Goal: Navigation & Orientation: Find specific page/section

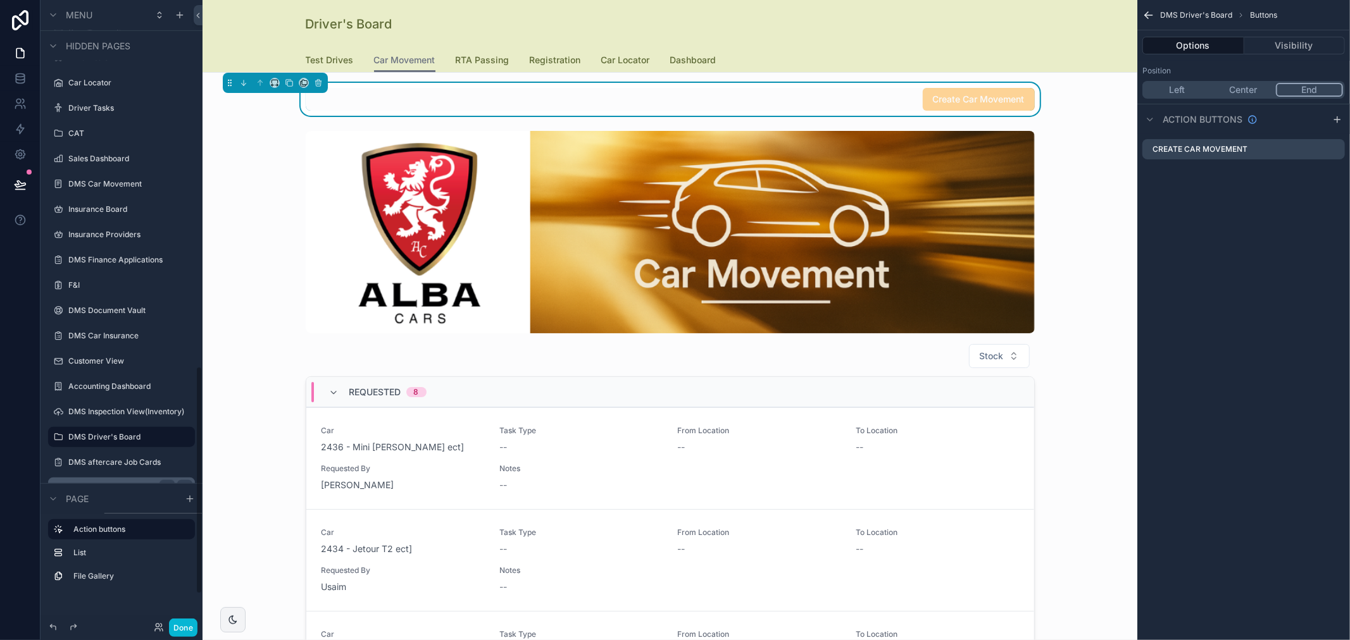
scroll to position [950, 0]
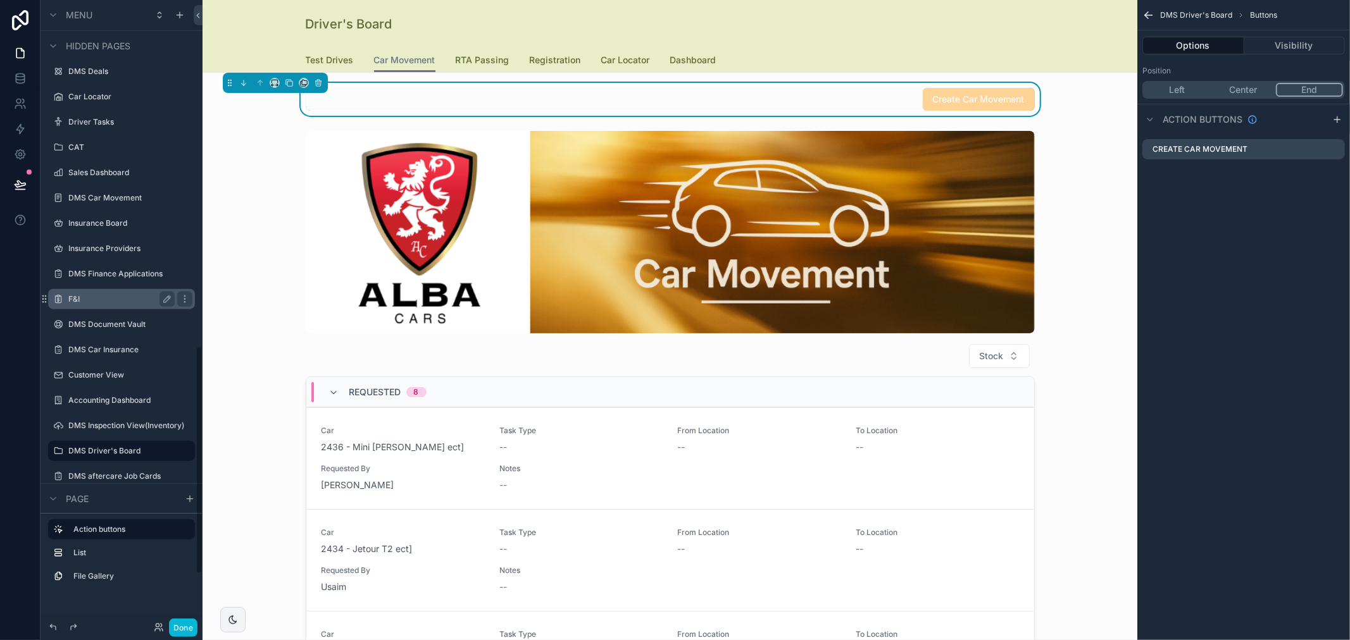
click at [123, 301] on label "F&I" at bounding box center [118, 299] width 101 height 10
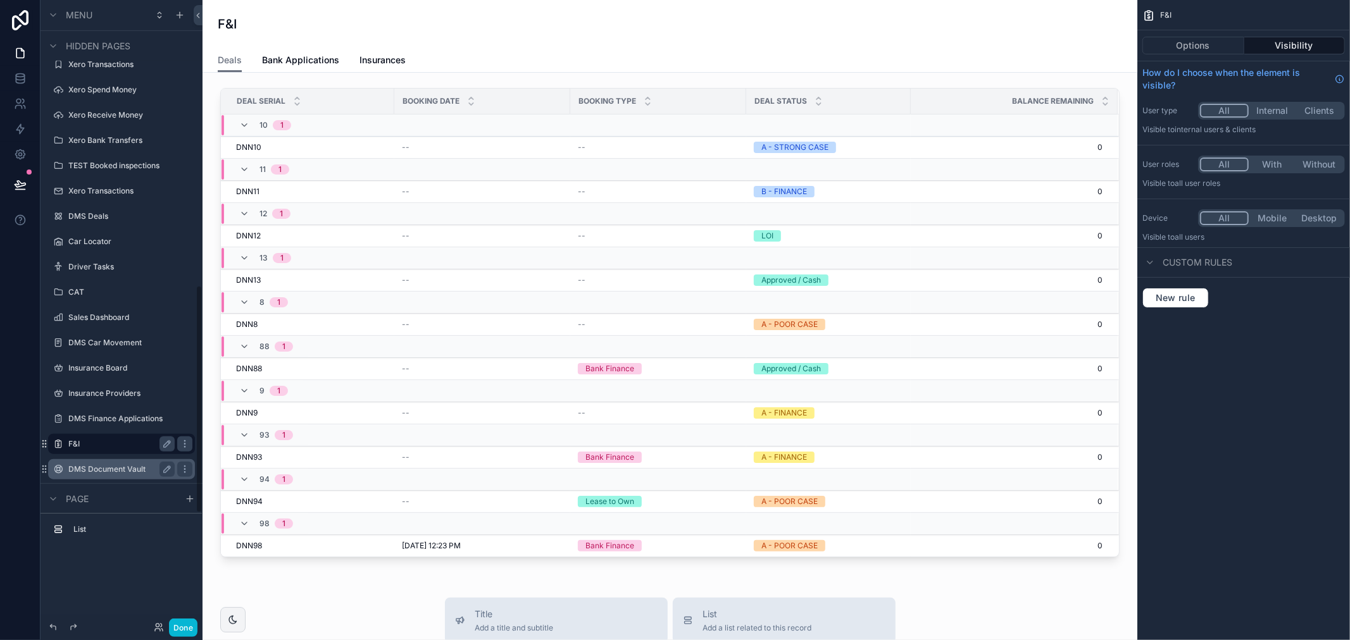
scroll to position [782, 0]
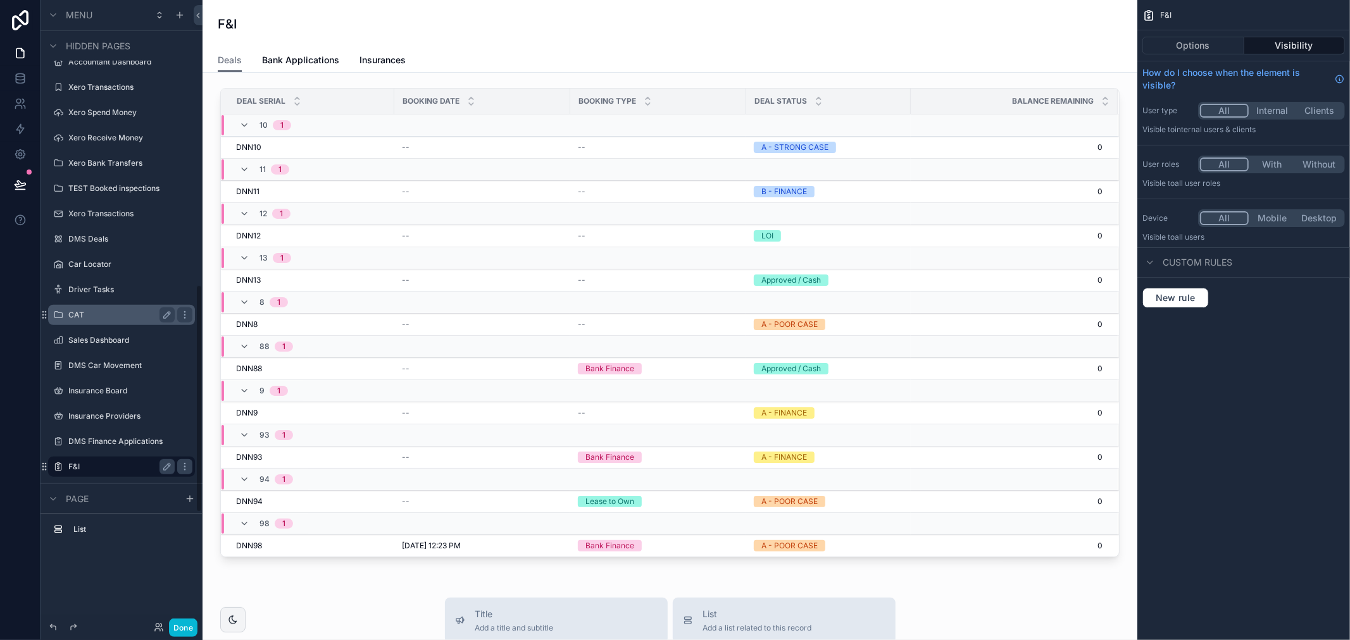
click at [106, 317] on label "CAT" at bounding box center [118, 315] width 101 height 10
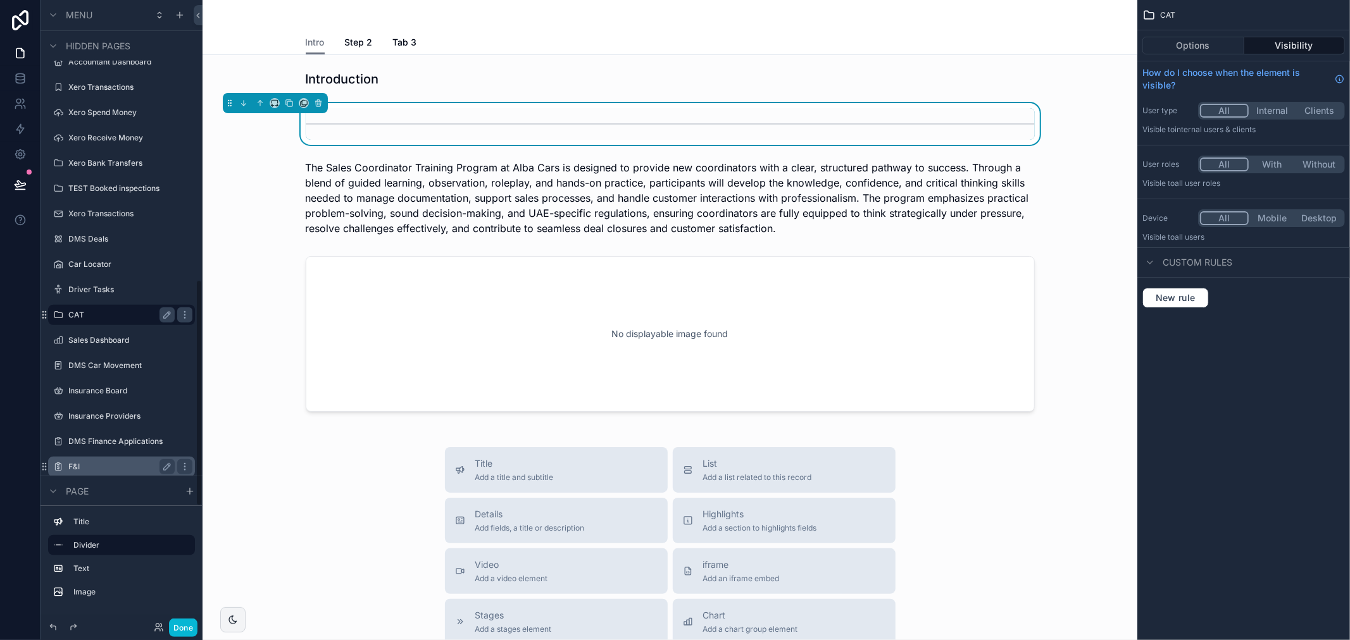
scroll to position [771, 0]
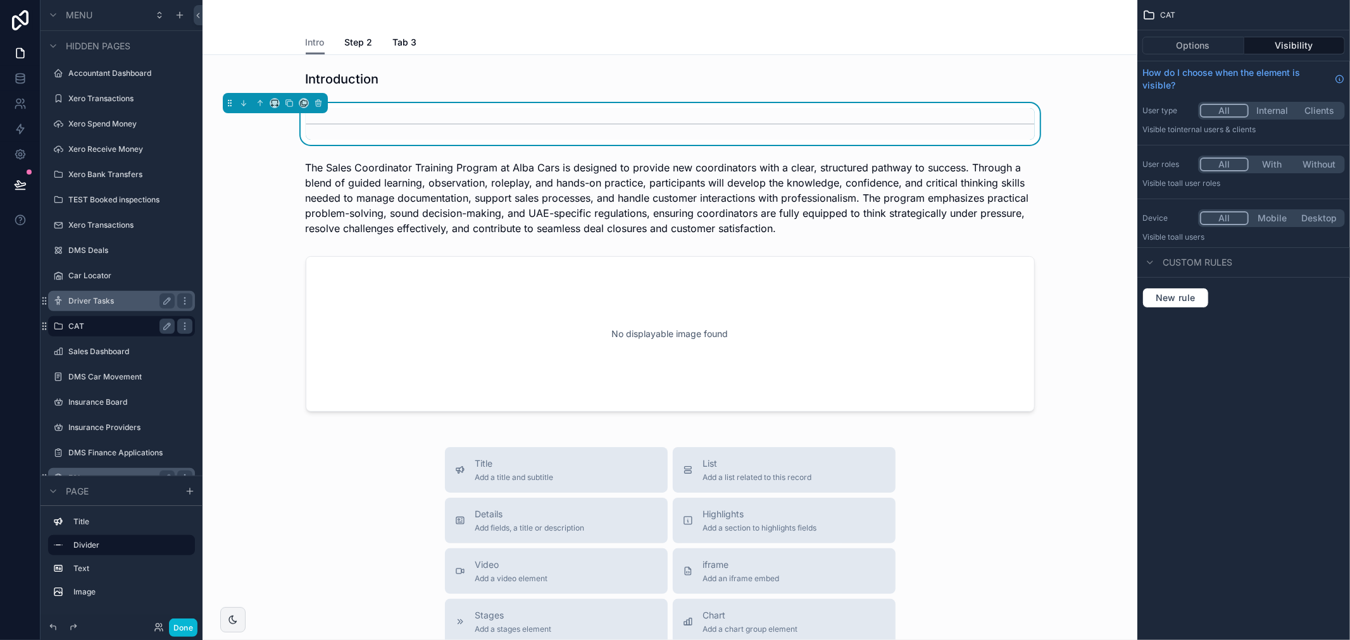
click at [121, 300] on label "Driver Tasks" at bounding box center [118, 301] width 101 height 10
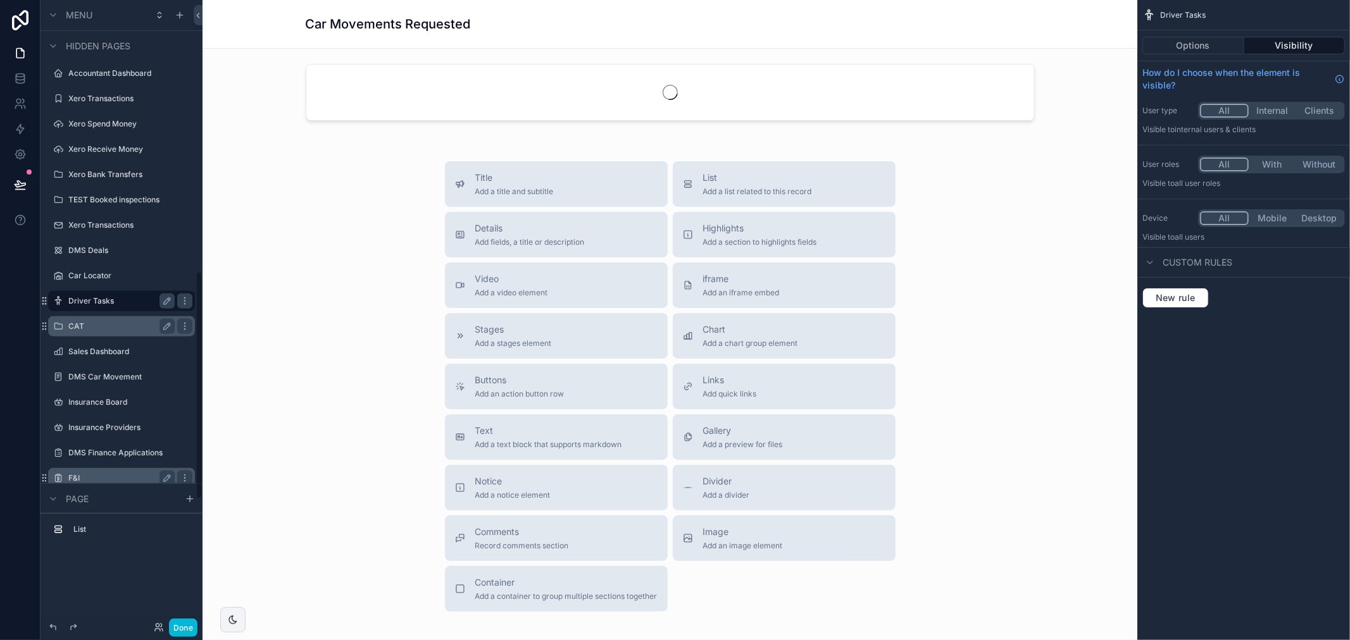
scroll to position [745, 0]
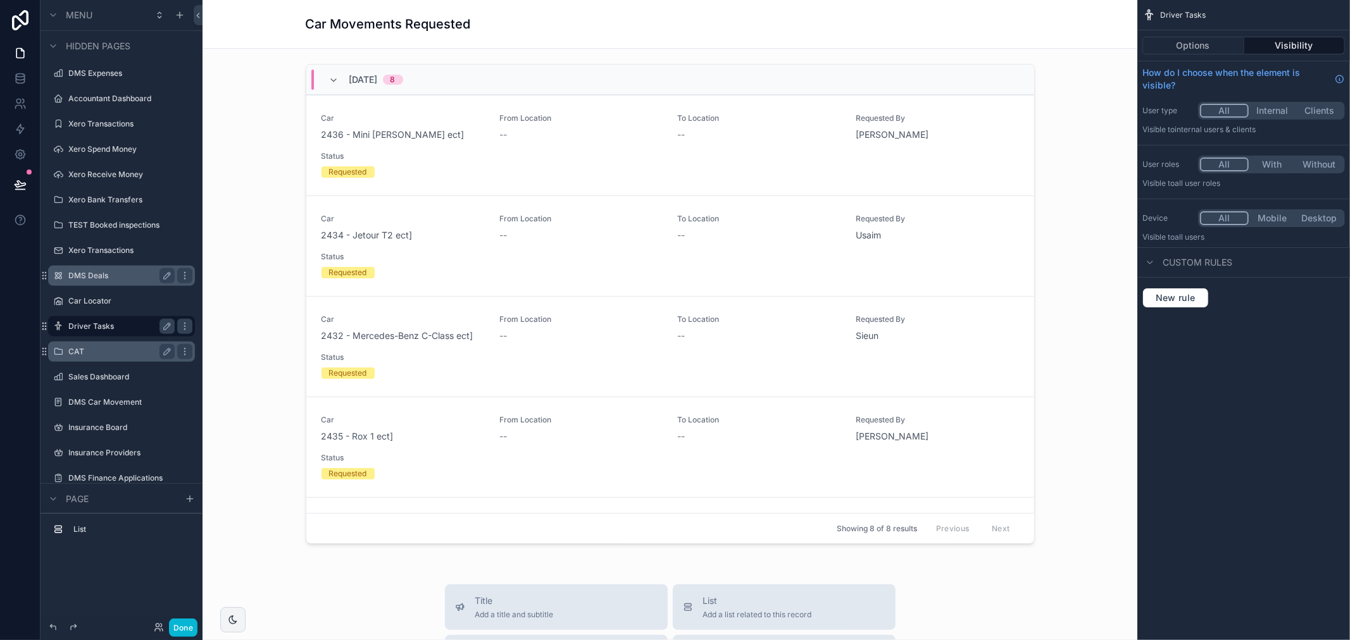
click at [108, 276] on label "DMS Deals" at bounding box center [118, 276] width 101 height 10
